Goal: Task Accomplishment & Management: Use online tool/utility

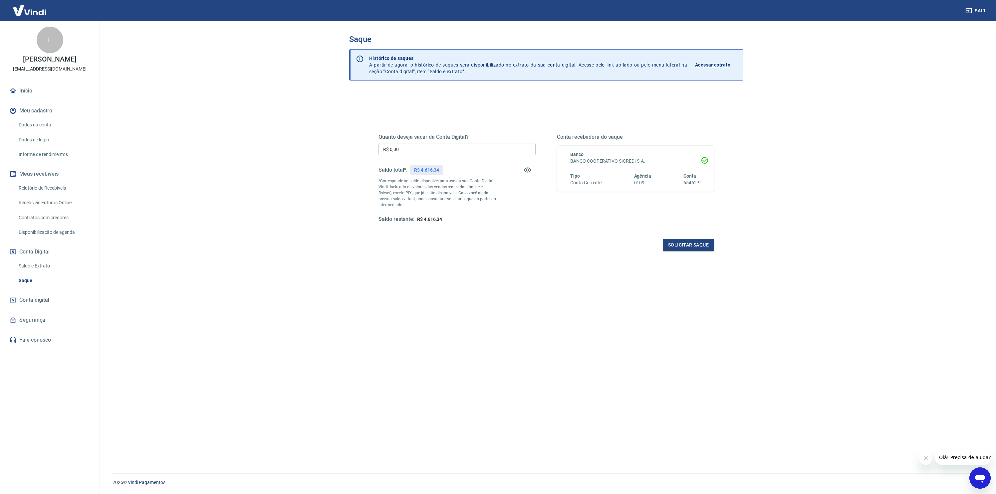
click at [448, 148] on input "R$ 0,00" at bounding box center [456, 149] width 157 height 12
type input "R$ 4.616,34"
click at [696, 242] on button "Solicitar saque" at bounding box center [688, 245] width 51 height 12
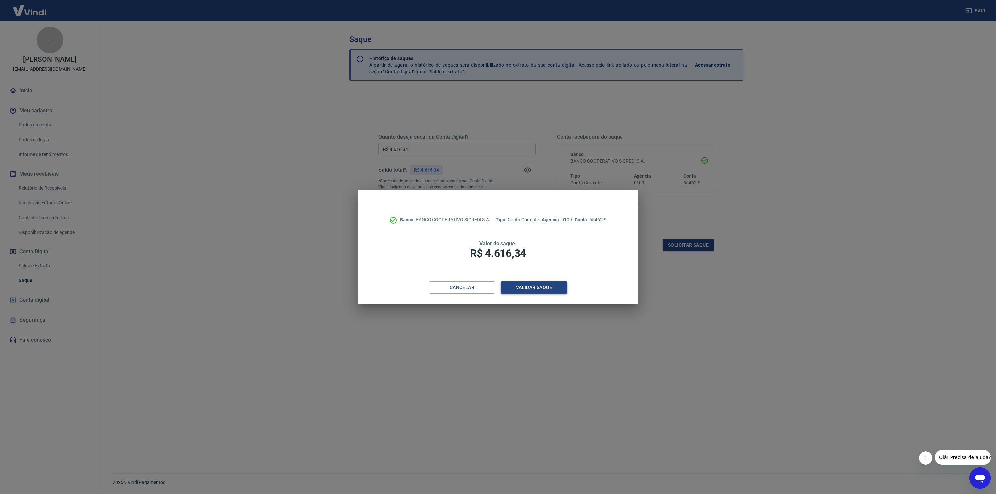
click at [554, 283] on button "Validar saque" at bounding box center [534, 288] width 67 height 12
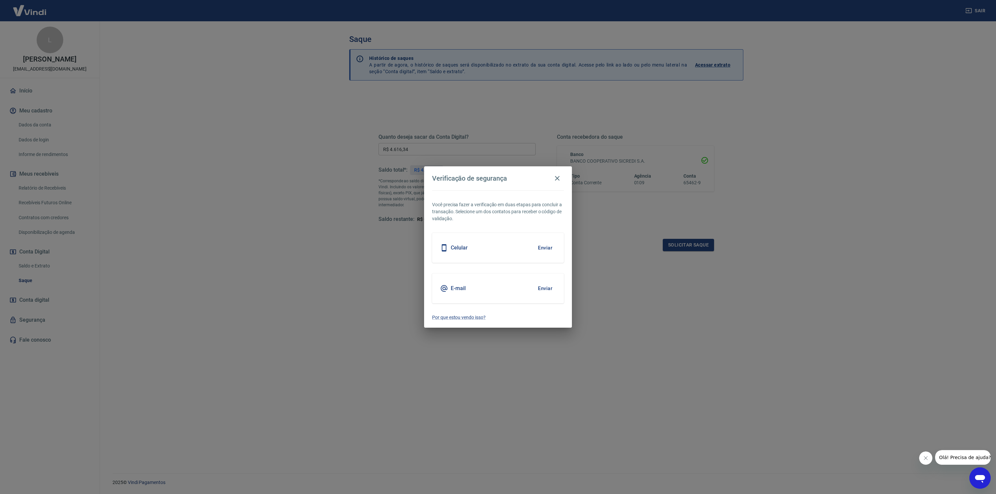
click at [544, 246] on button "Enviar" at bounding box center [545, 248] width 22 height 14
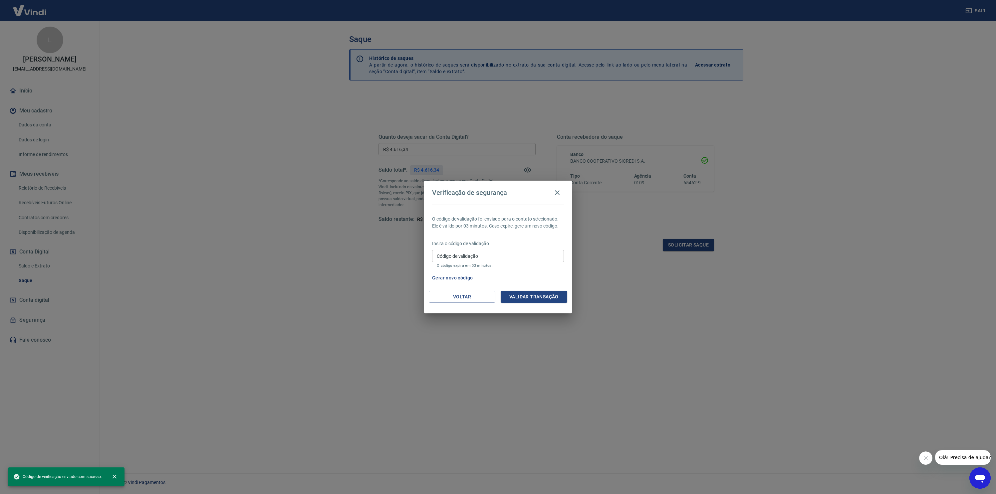
click at [468, 258] on input "Código de validação" at bounding box center [498, 256] width 132 height 12
click at [459, 280] on button "Gerar novo código" at bounding box center [452, 278] width 46 height 12
click at [456, 295] on button "Voltar" at bounding box center [462, 297] width 67 height 12
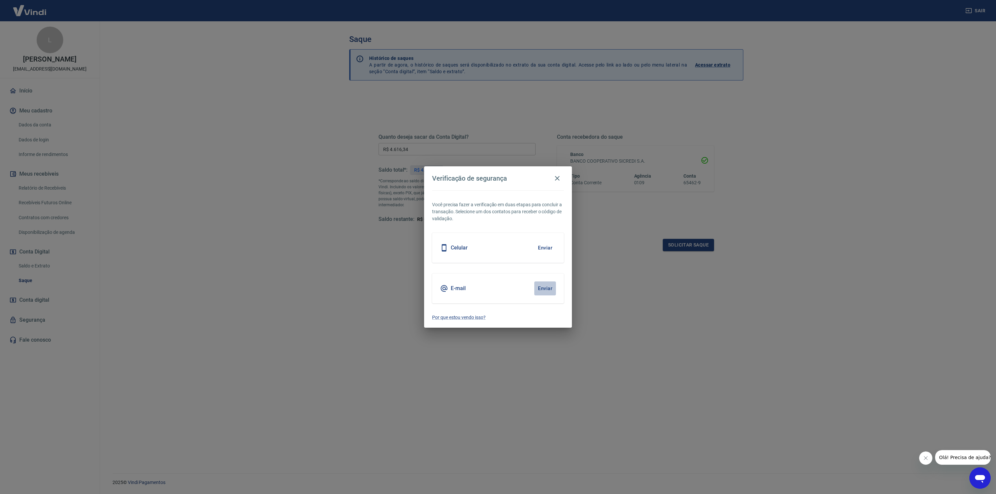
click at [549, 291] on button "Enviar" at bounding box center [545, 289] width 22 height 14
click at [548, 289] on button "Enviar" at bounding box center [545, 289] width 22 height 14
click at [542, 288] on button "Enviar" at bounding box center [545, 289] width 22 height 14
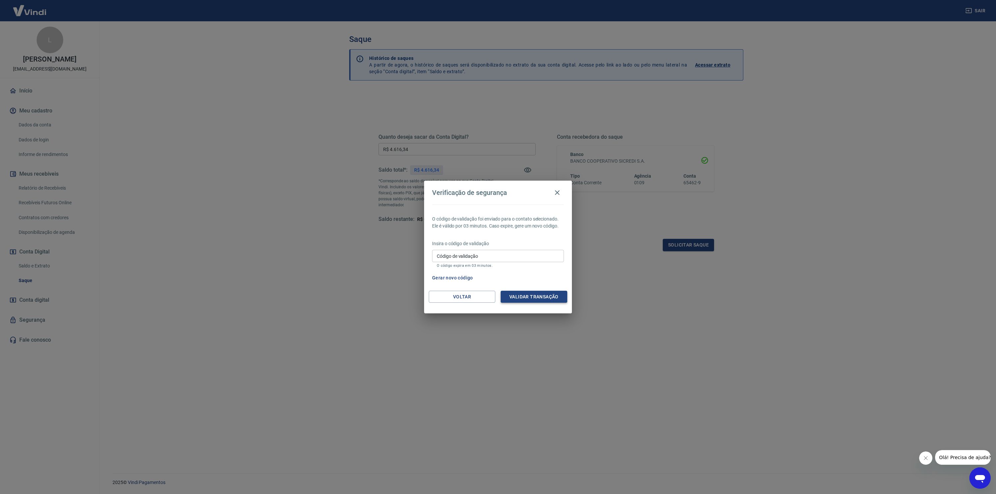
click at [544, 295] on button "Validar transação" at bounding box center [534, 297] width 67 height 12
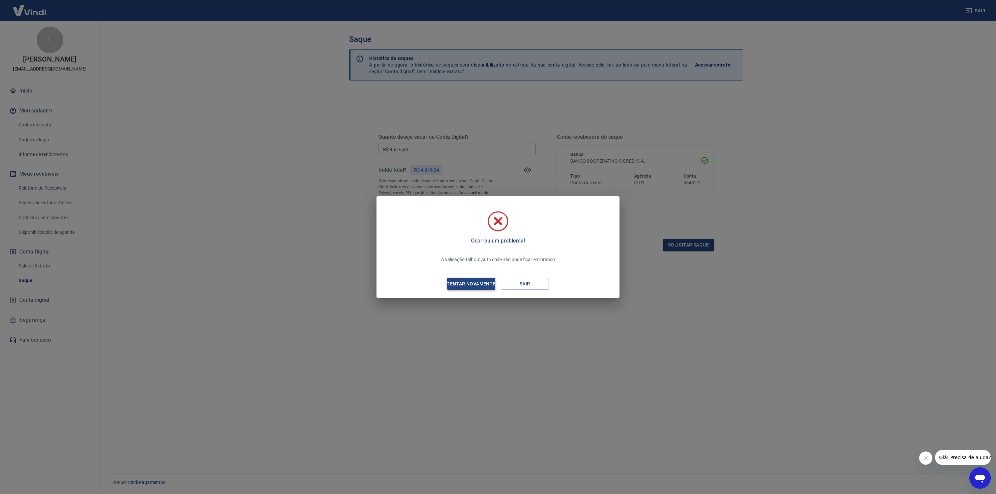
click at [486, 284] on div "Tentar novamente" at bounding box center [471, 284] width 65 height 8
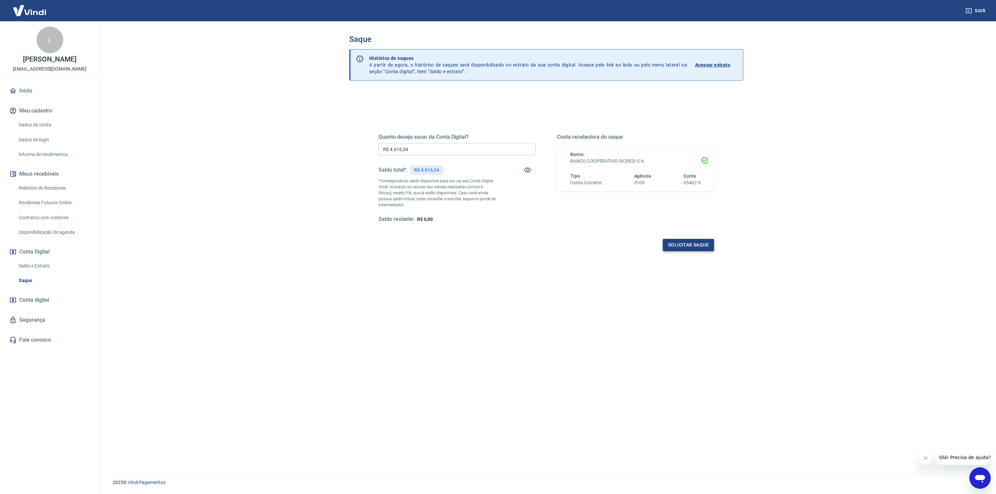
click at [680, 246] on button "Solicitar saque" at bounding box center [688, 245] width 51 height 12
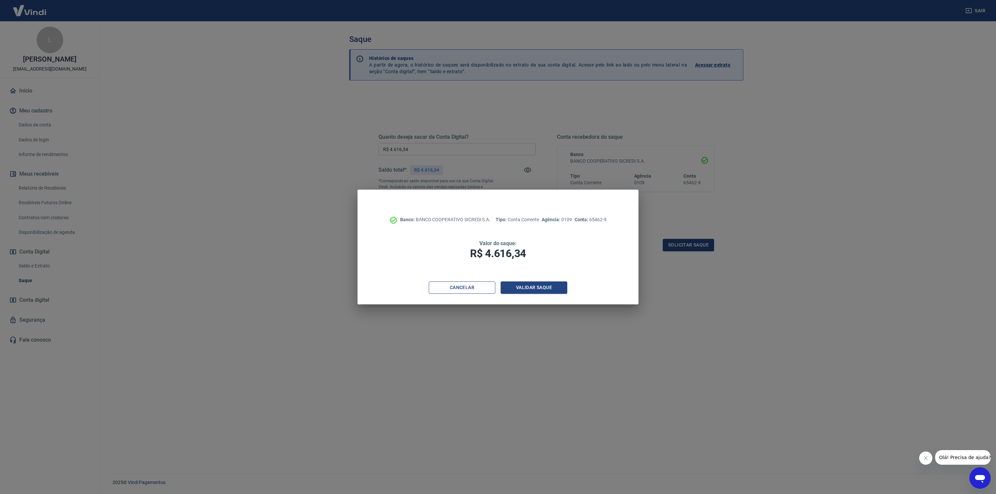
click at [480, 287] on button "Cancelar" at bounding box center [462, 288] width 67 height 12
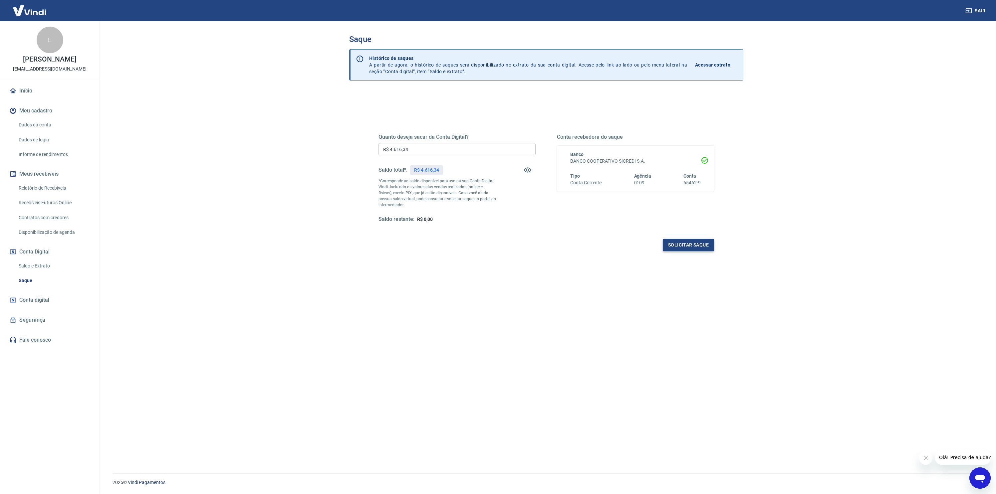
click at [701, 246] on button "Solicitar saque" at bounding box center [688, 245] width 51 height 12
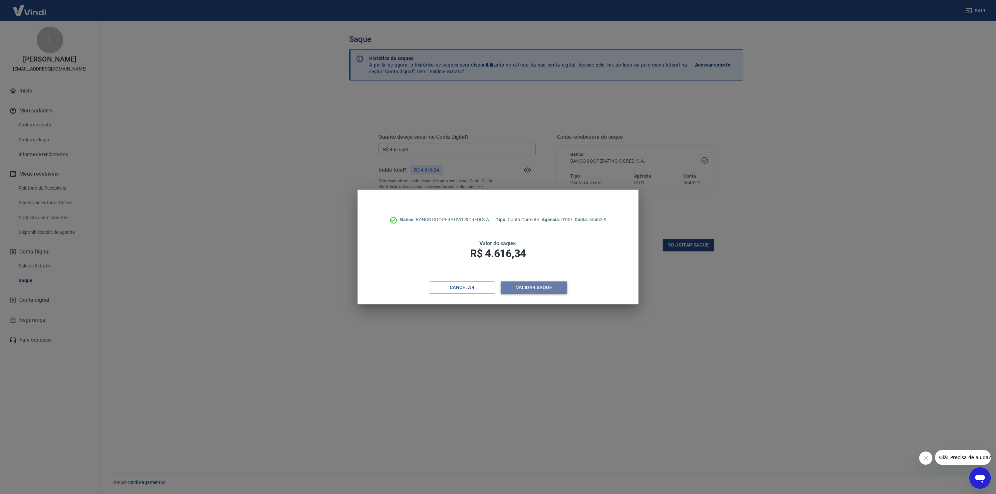
click at [559, 289] on button "Validar saque" at bounding box center [534, 288] width 67 height 12
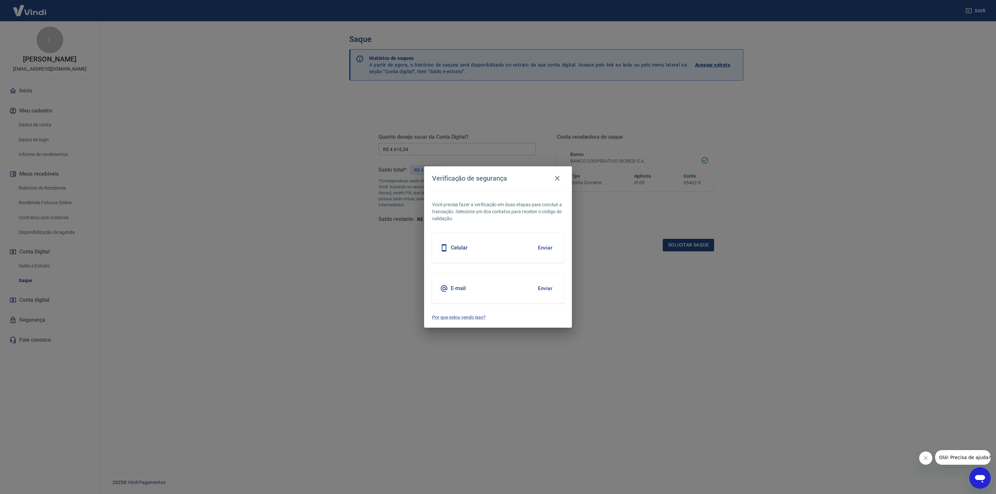
click at [529, 286] on div "E-mail Enviar" at bounding box center [498, 289] width 132 height 30
click at [542, 286] on button "Enviar" at bounding box center [545, 289] width 22 height 14
click at [547, 287] on button "Enviar" at bounding box center [545, 289] width 22 height 14
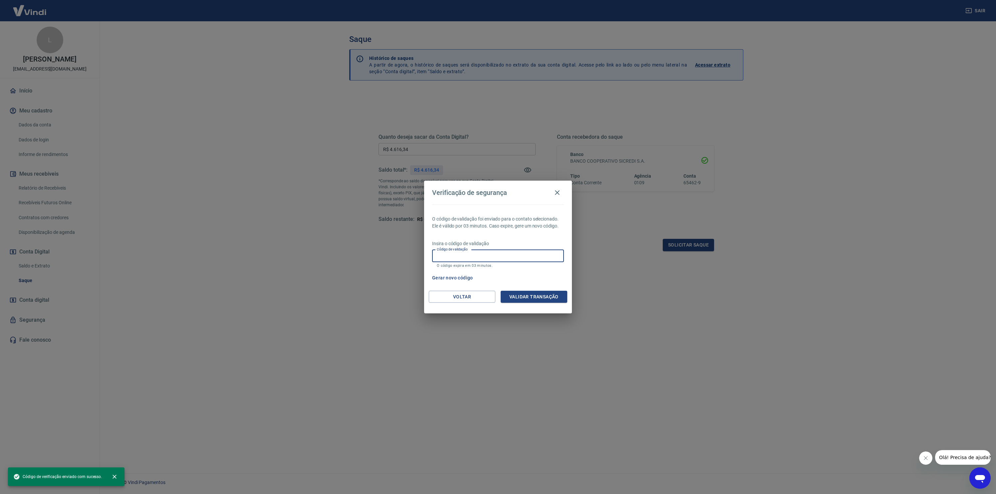
click at [484, 257] on input "Código de validação" at bounding box center [498, 256] width 132 height 12
type input "462708"
click at [524, 302] on button "Validar transação" at bounding box center [534, 297] width 67 height 12
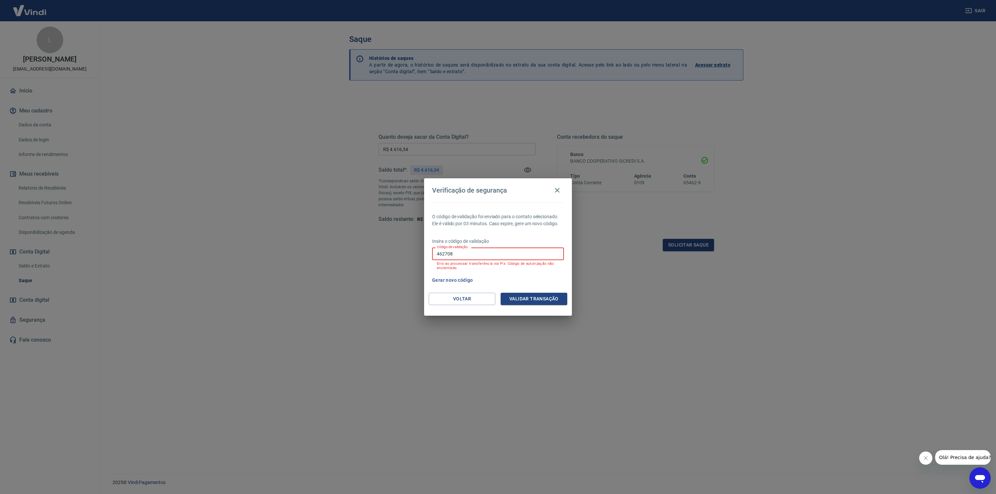
drag, startPoint x: 459, startPoint y: 252, endPoint x: 292, endPoint y: 241, distance: 168.2
click at [292, 241] on div "Verificação de segurança O código de validação foi enviado para o contato selec…" at bounding box center [498, 247] width 996 height 494
type input "252948"
click at [540, 297] on button "Validar transação" at bounding box center [534, 299] width 67 height 12
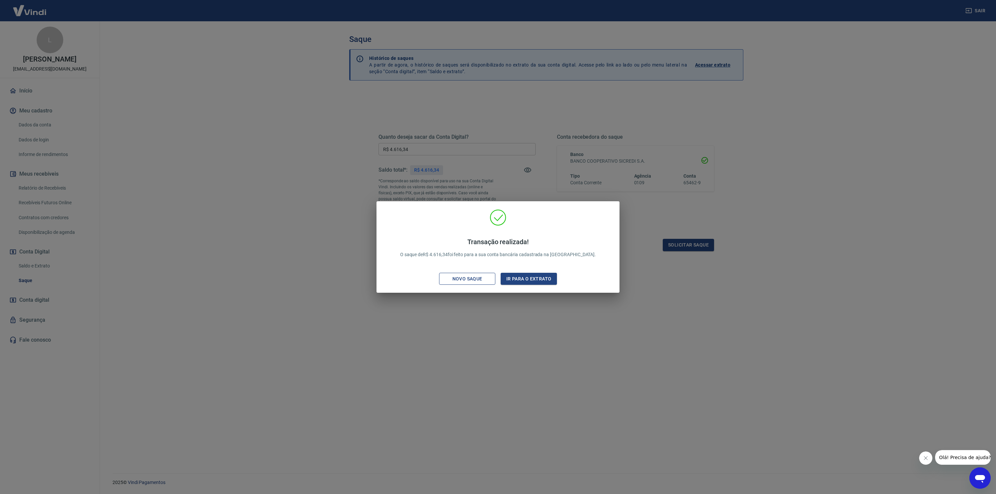
click at [490, 278] on div "Novo saque" at bounding box center [467, 279] width 46 height 8
